Goal: Task Accomplishment & Management: Use online tool/utility

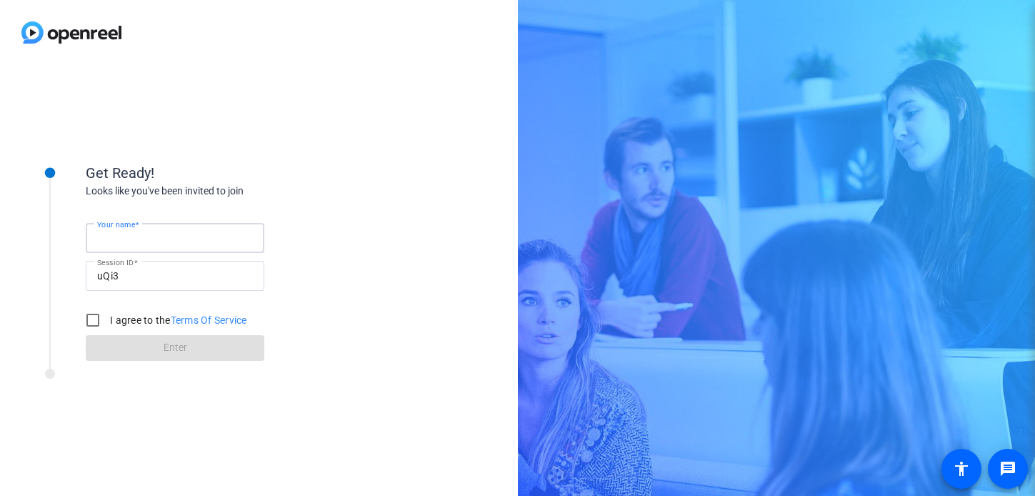
click at [162, 241] on input "Your name" at bounding box center [175, 237] width 156 height 17
type input "[PERSON_NAME]"
click at [95, 322] on input "I agree to the Terms Of Service" at bounding box center [93, 320] width 29 height 29
checkbox input "true"
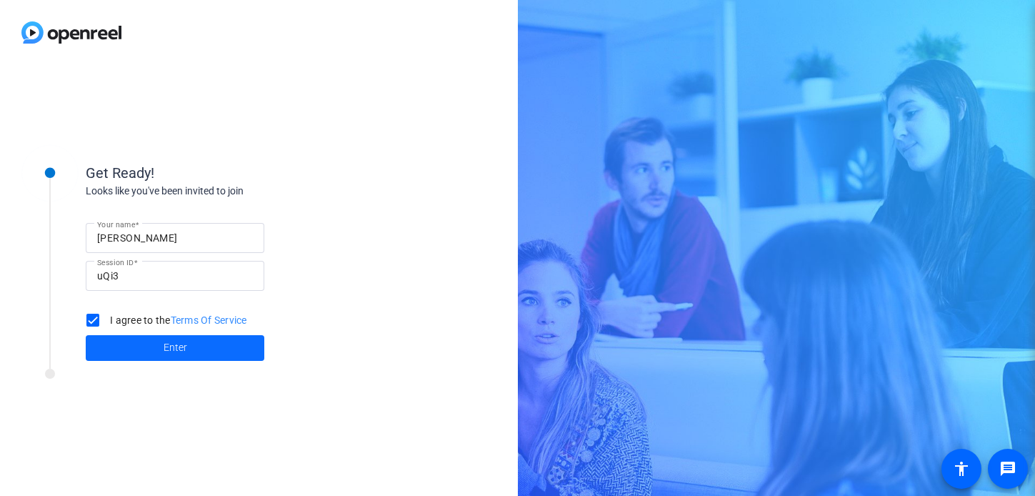
click at [231, 351] on span at bounding box center [175, 348] width 179 height 34
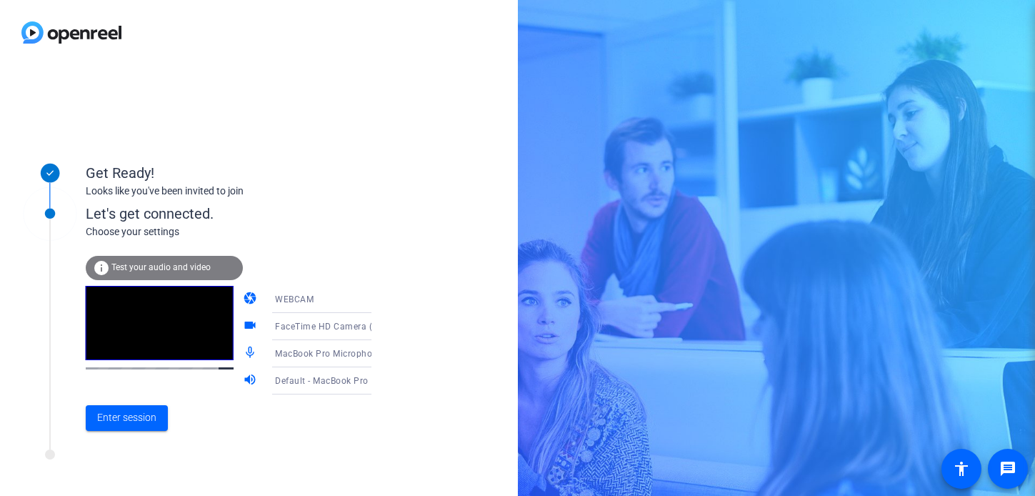
click at [243, 325] on mat-icon "videocam" at bounding box center [251, 326] width 17 height 17
click at [146, 416] on span "Enter session" at bounding box center [126, 417] width 59 height 15
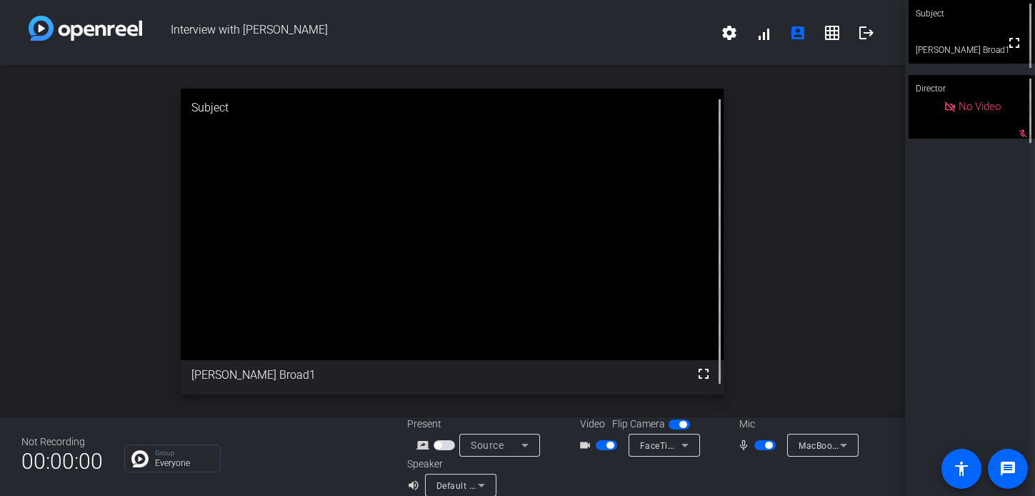
click at [598, 444] on span "button" at bounding box center [606, 445] width 21 height 10
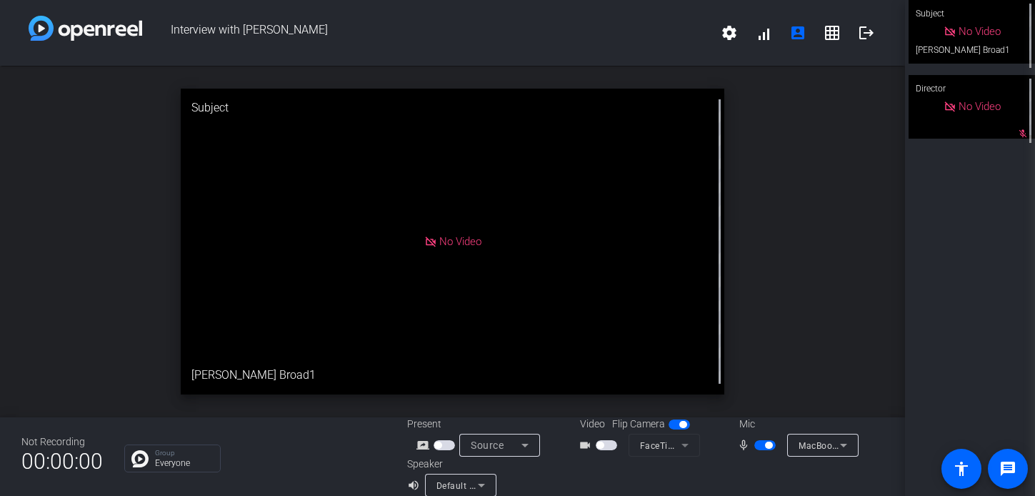
click at [756, 443] on span "button" at bounding box center [764, 445] width 21 height 10
click at [871, 28] on mat-icon "logout" at bounding box center [866, 32] width 17 height 17
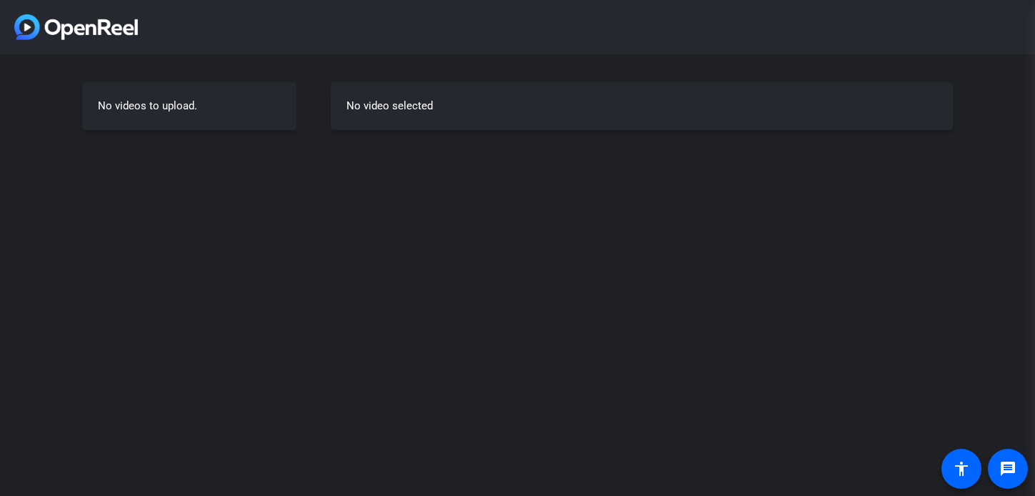
click at [683, 44] on div at bounding box center [517, 27] width 1035 height 54
